Goal: Check status: Check status

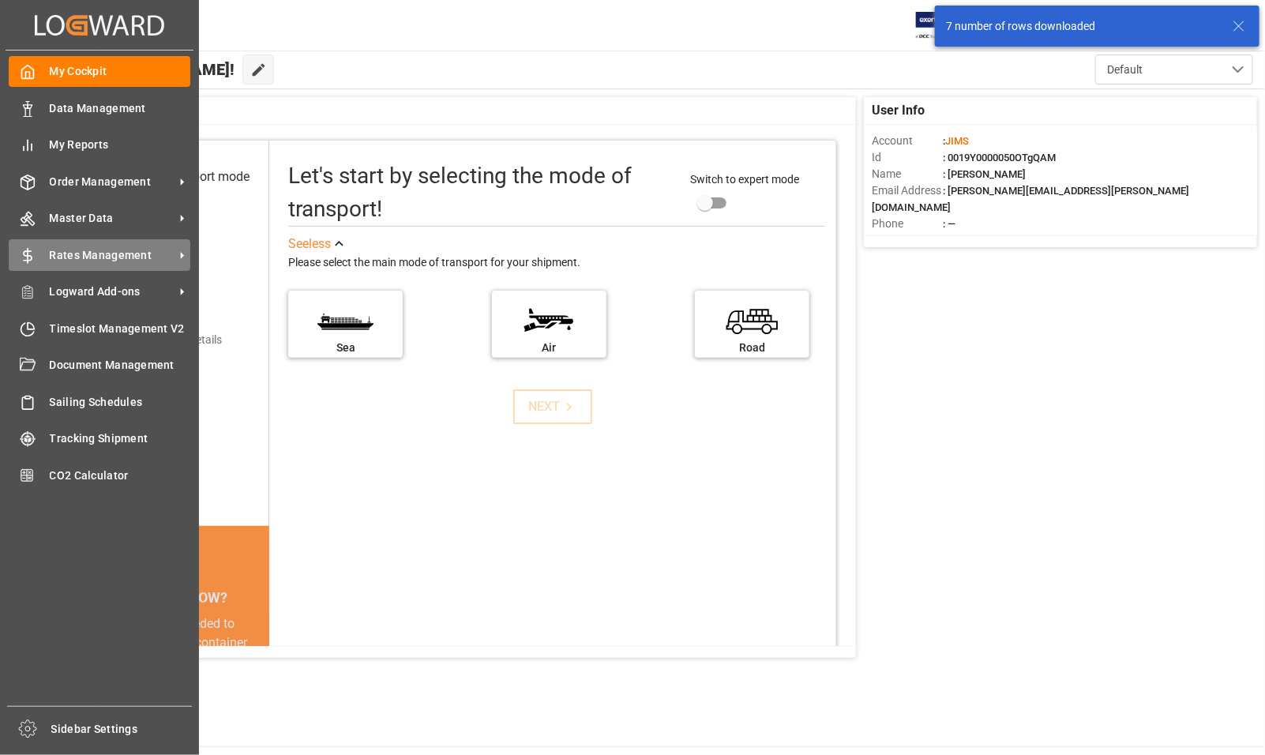
click at [65, 254] on span "Rates Management" at bounding box center [112, 255] width 125 height 17
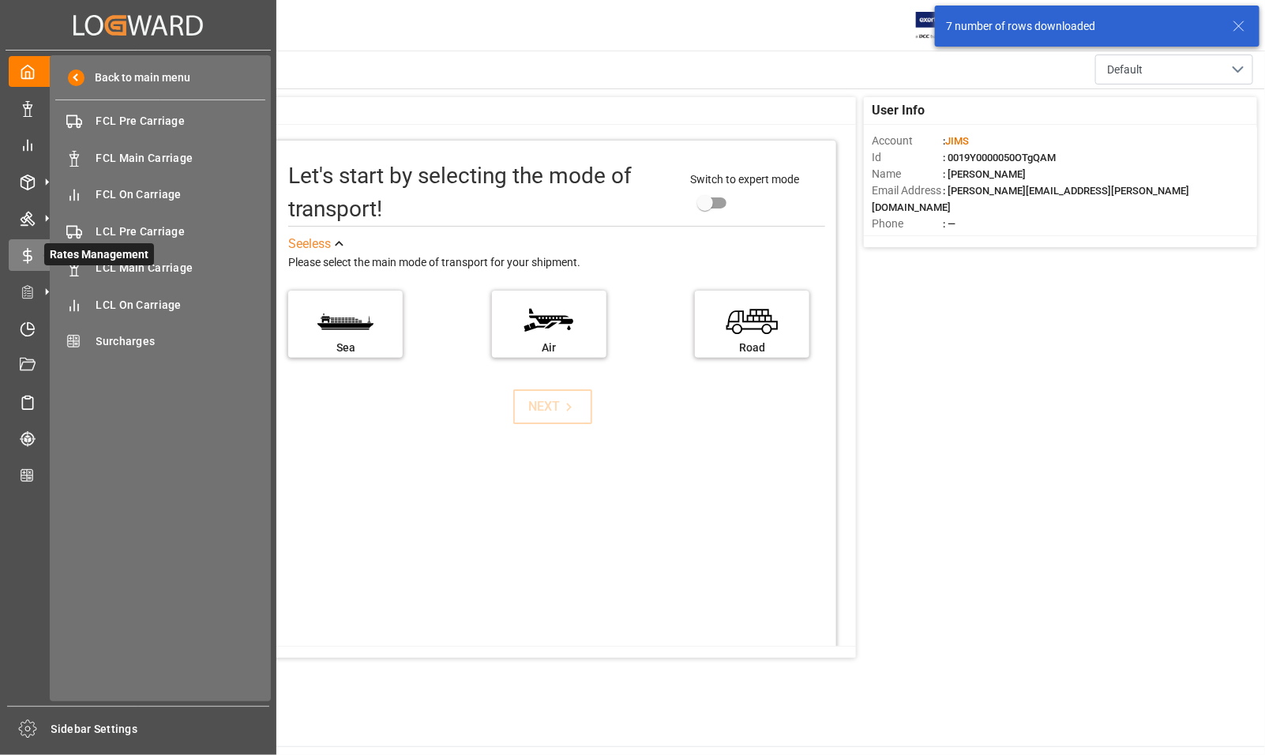
click at [65, 254] on span "Rates Management" at bounding box center [99, 254] width 110 height 22
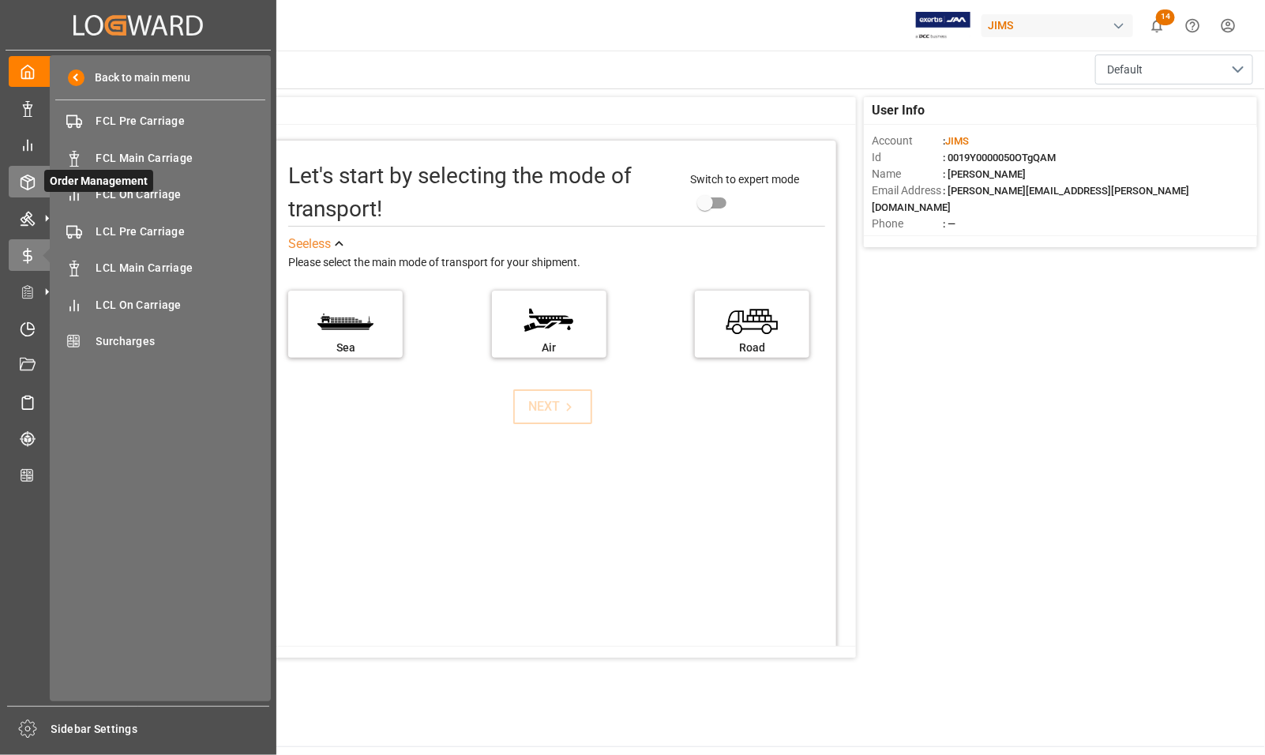
click at [26, 182] on polyline at bounding box center [27, 179] width 13 height 3
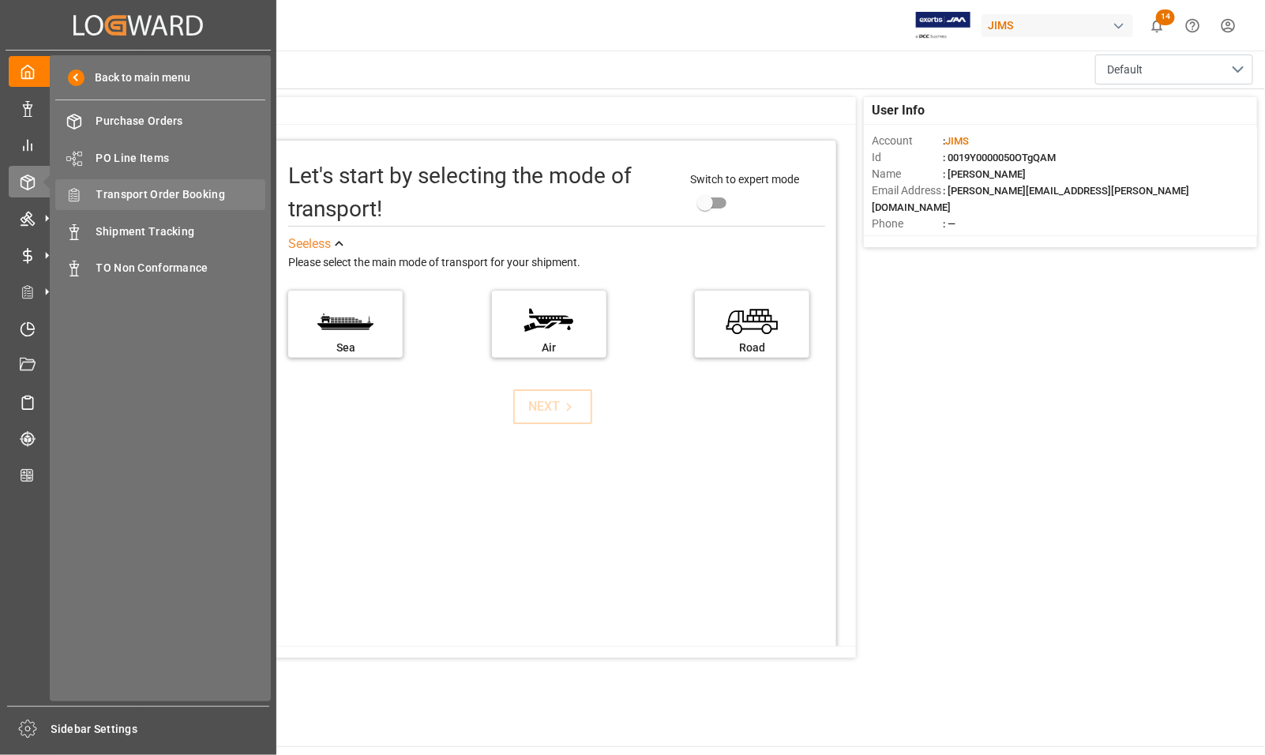
click at [174, 190] on span "Transport Order Booking" at bounding box center [181, 194] width 170 height 17
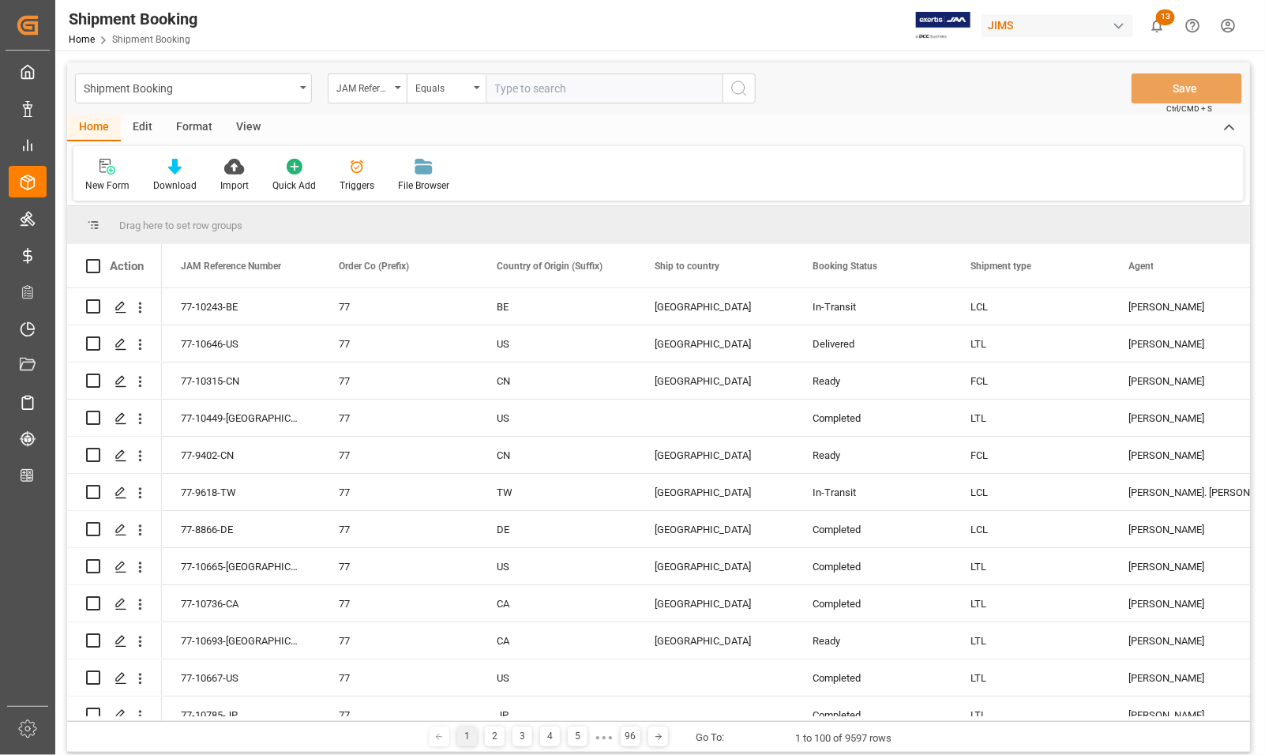
click at [582, 89] on input "text" at bounding box center [603, 88] width 237 height 30
type input "77-10677-CN"
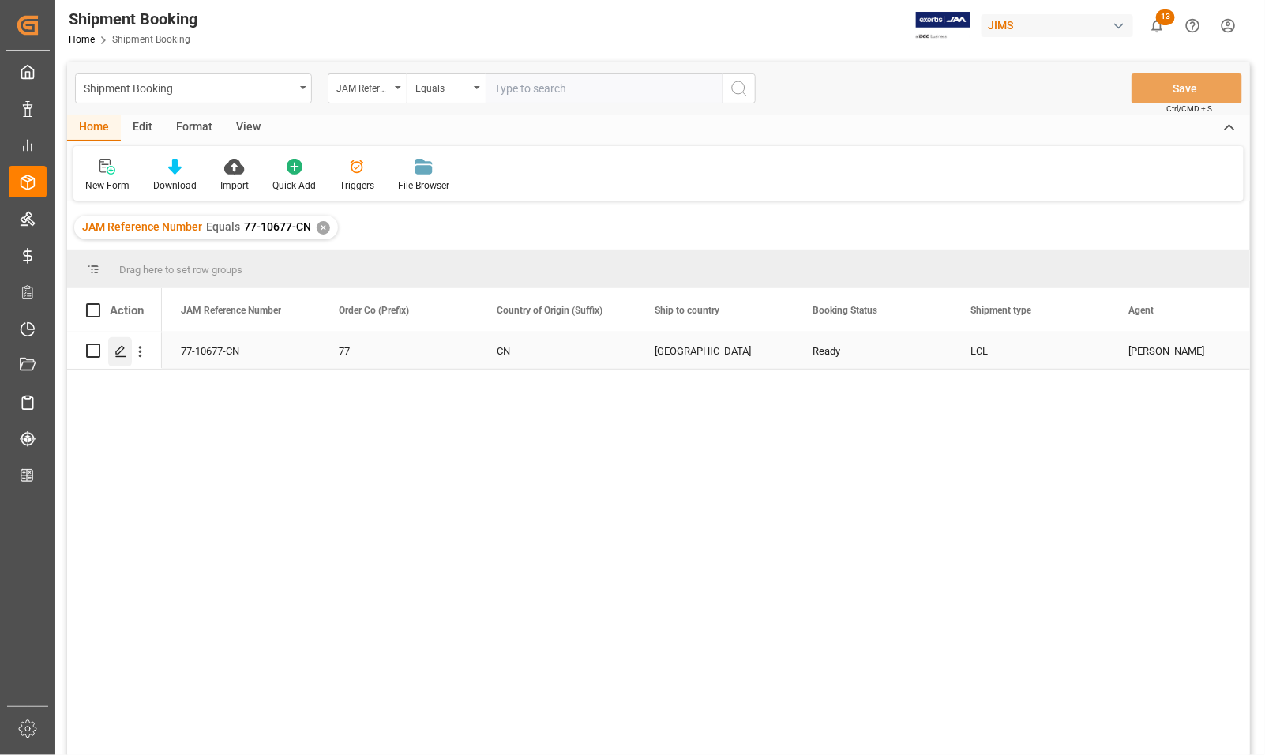
click at [120, 354] on icon "Press SPACE to select this row." at bounding box center [120, 351] width 13 height 13
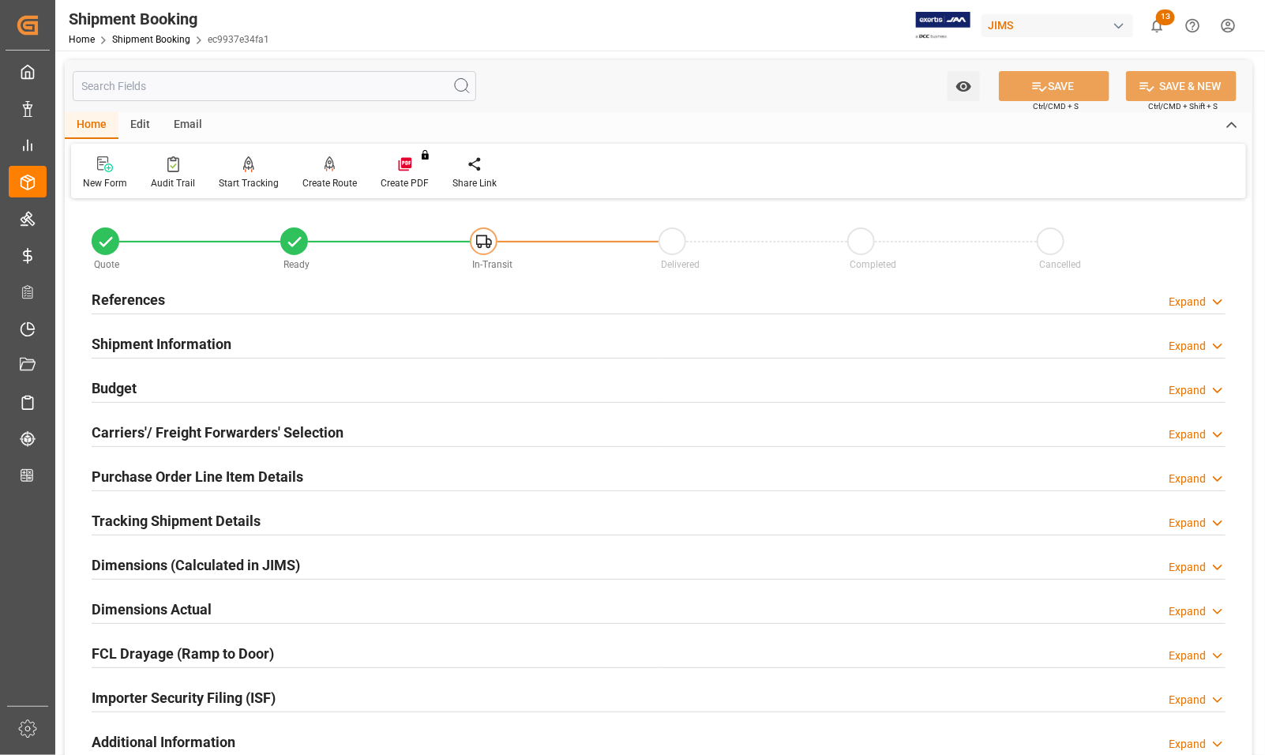
click at [219, 427] on h2 "Carriers'/ Freight Forwarders' Selection" at bounding box center [218, 432] width 252 height 21
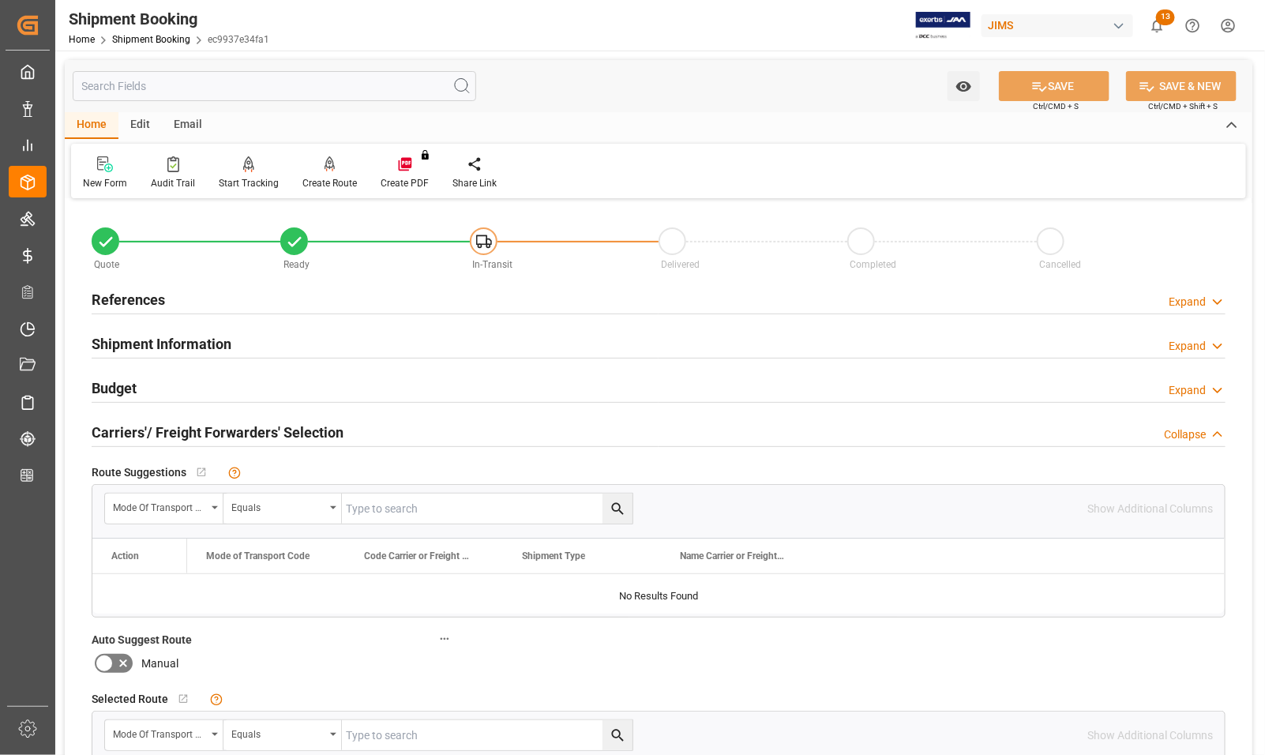
click at [219, 427] on h2 "Carriers'/ Freight Forwarders' Selection" at bounding box center [218, 432] width 252 height 21
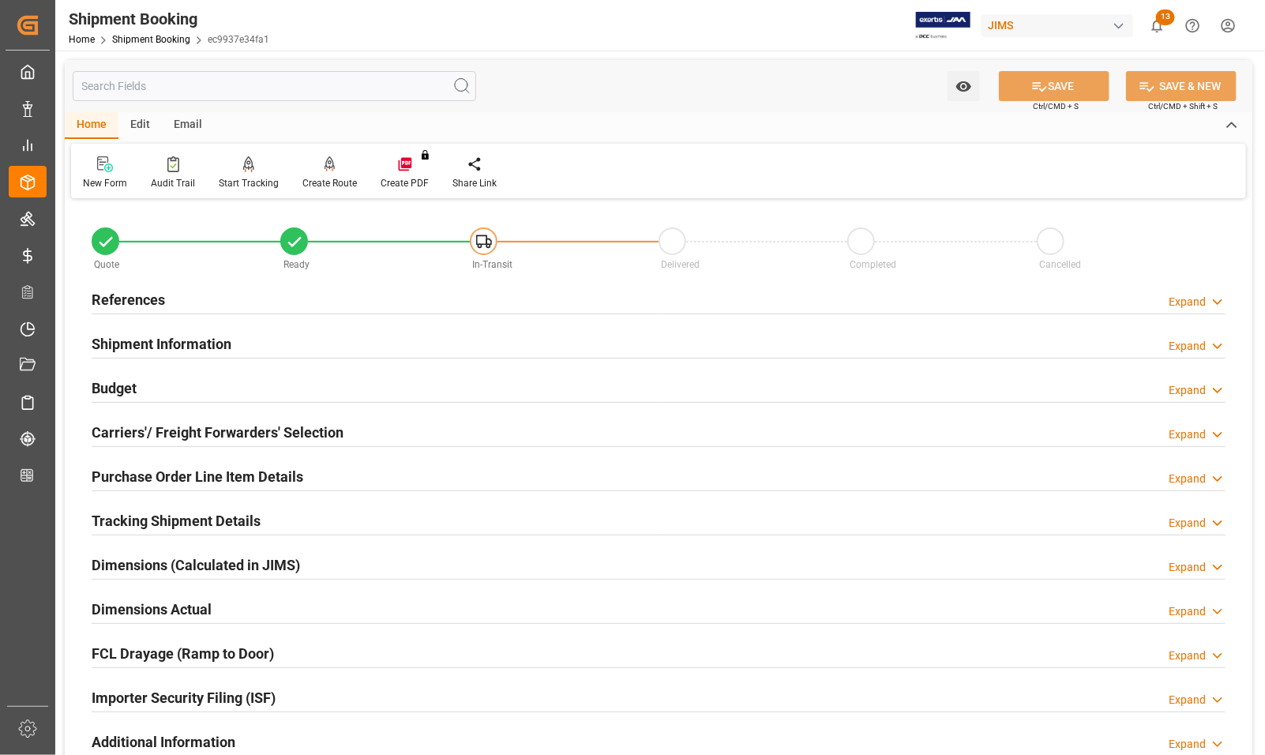
click at [123, 383] on h2 "Budget" at bounding box center [114, 387] width 45 height 21
